Goal: Find specific page/section: Find specific page/section

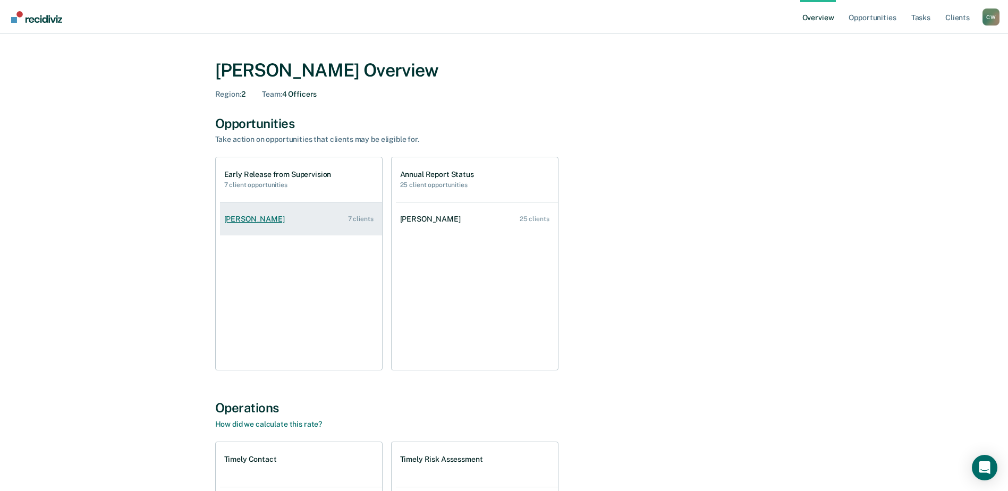
click at [263, 217] on div "Marshalia Lollie" at bounding box center [256, 219] width 65 height 9
